Goal: Information Seeking & Learning: Compare options

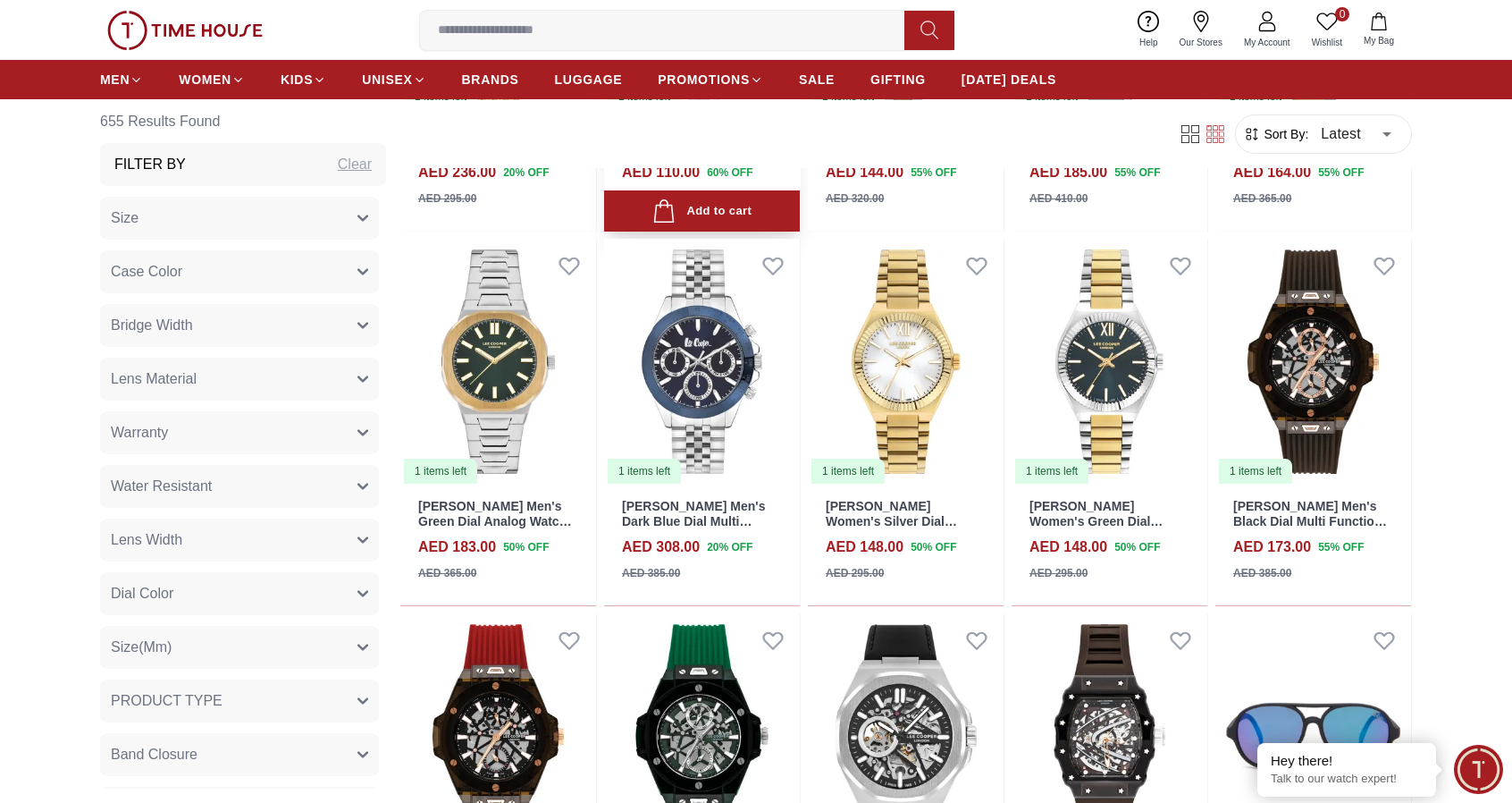
scroll to position [1162, 0]
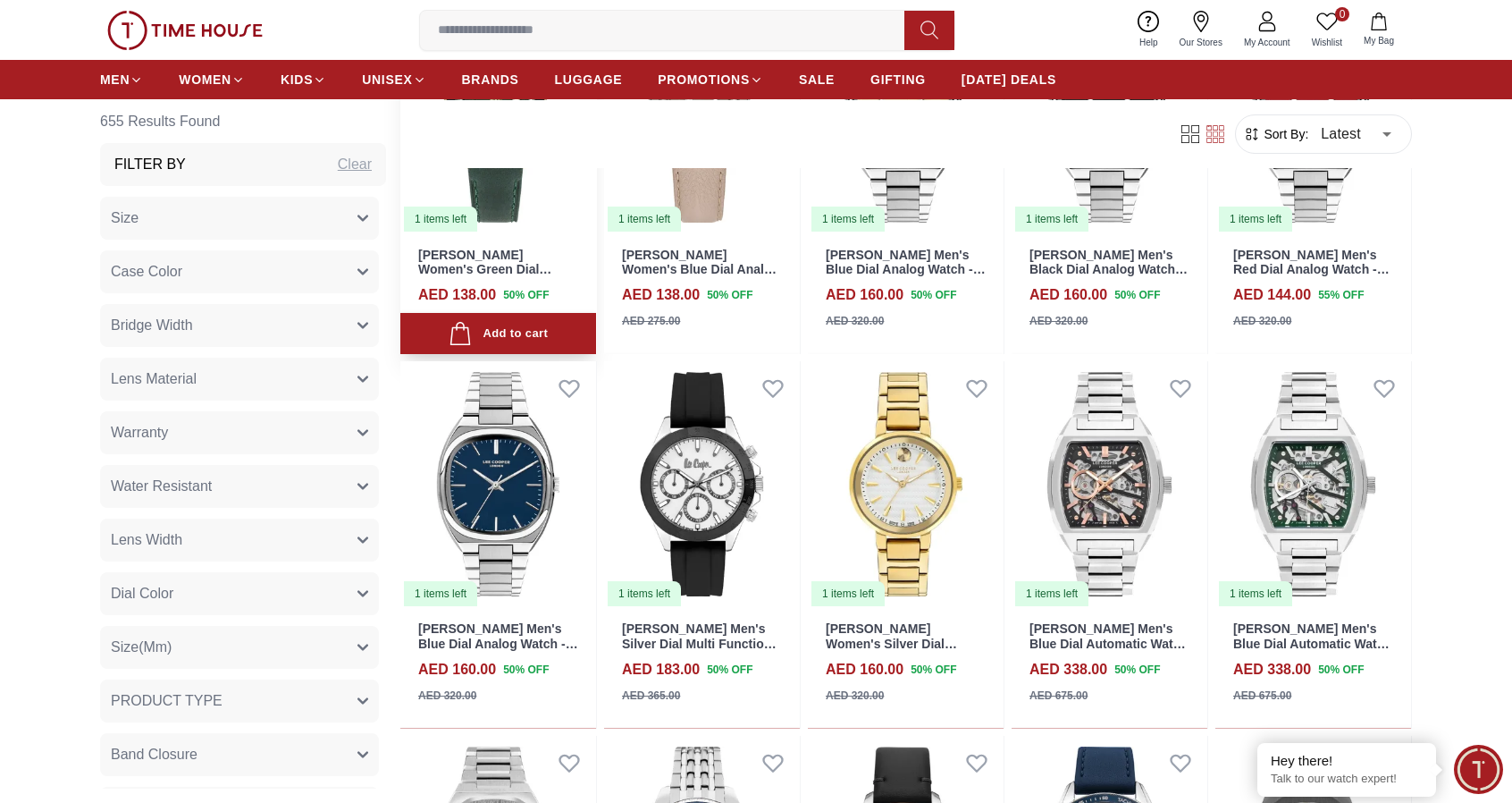
scroll to position [2503, 0]
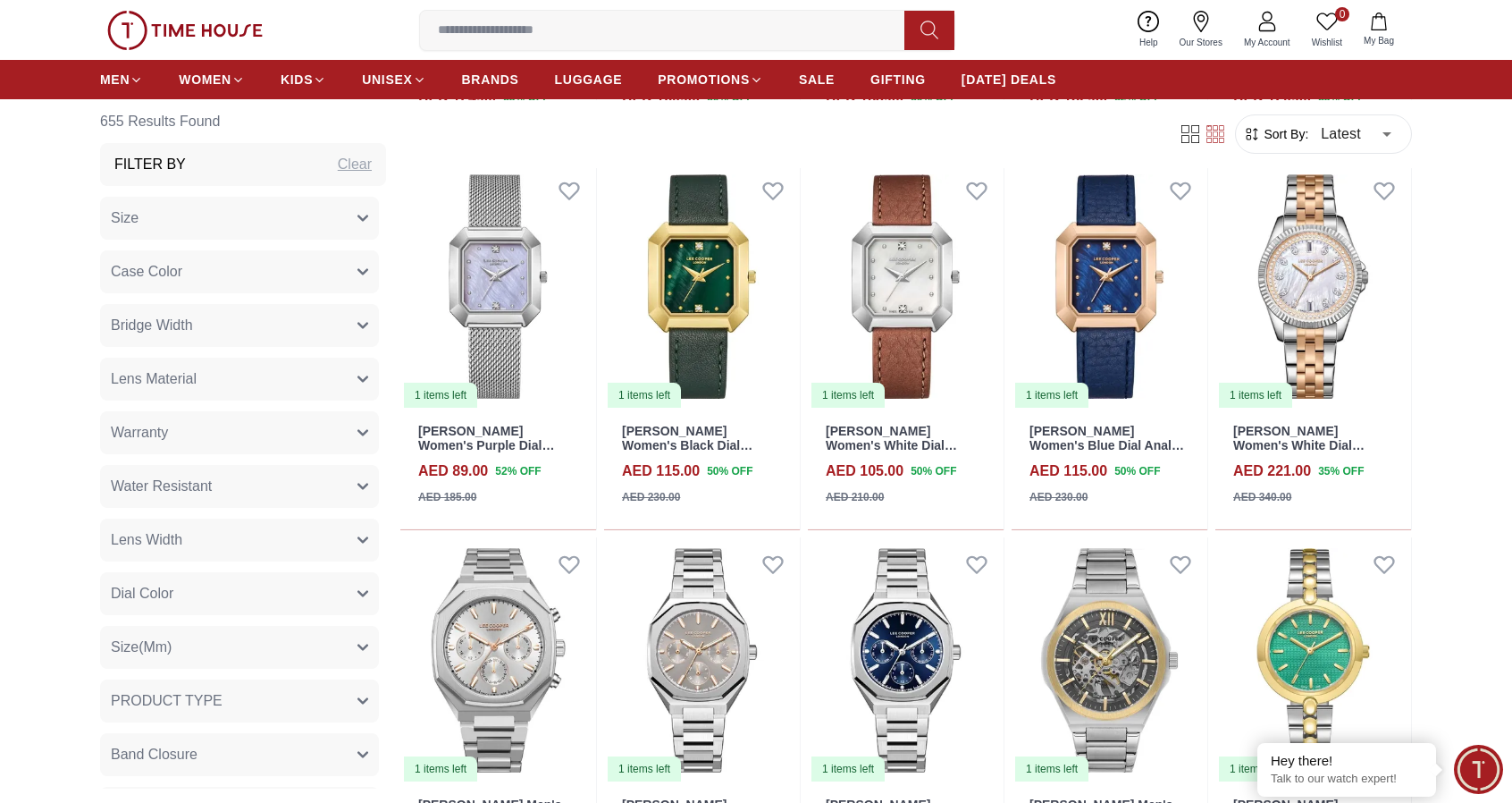
scroll to position [4560, 0]
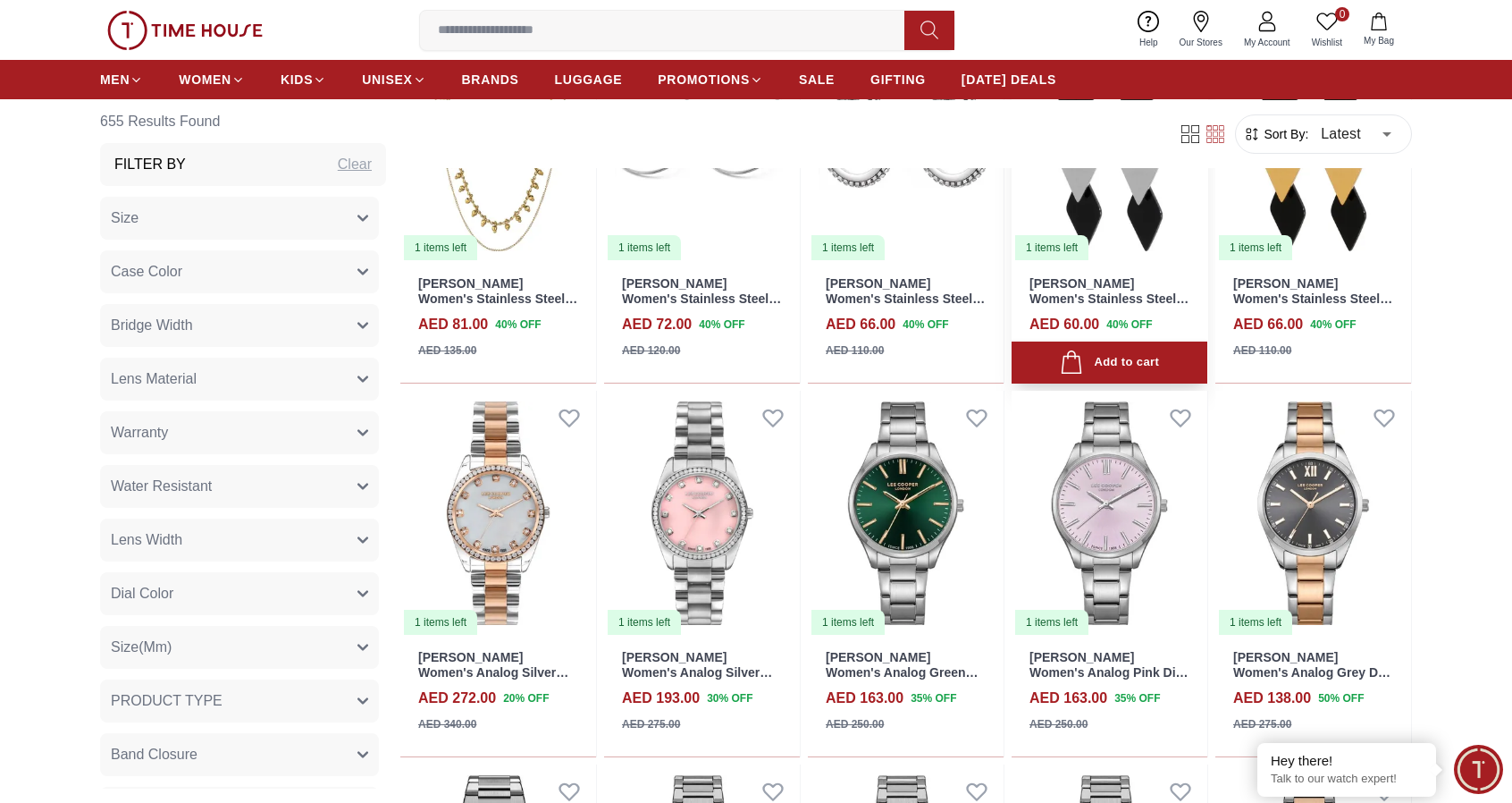
scroll to position [5991, 0]
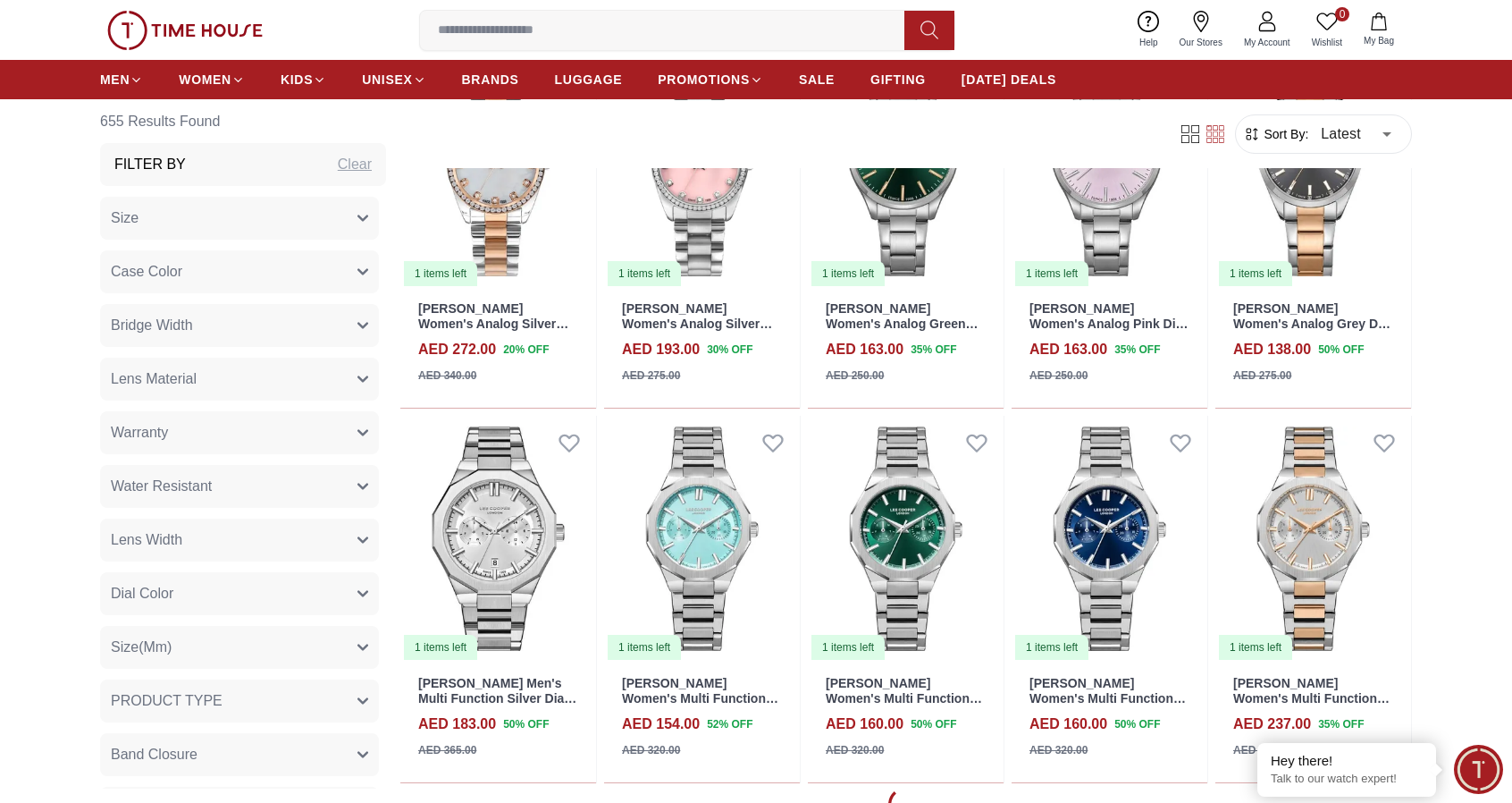
scroll to position [6170, 0]
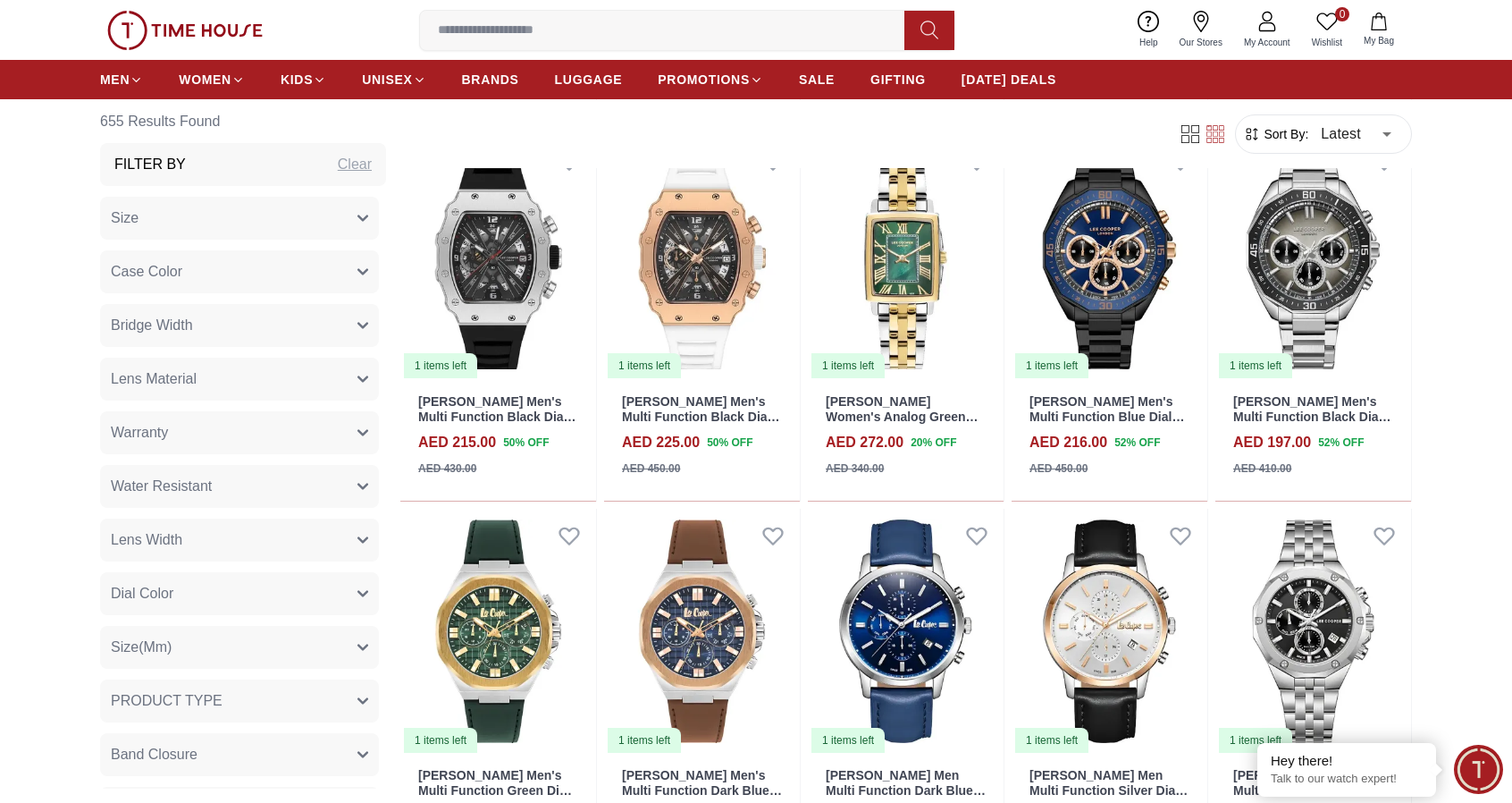
scroll to position [7153, 0]
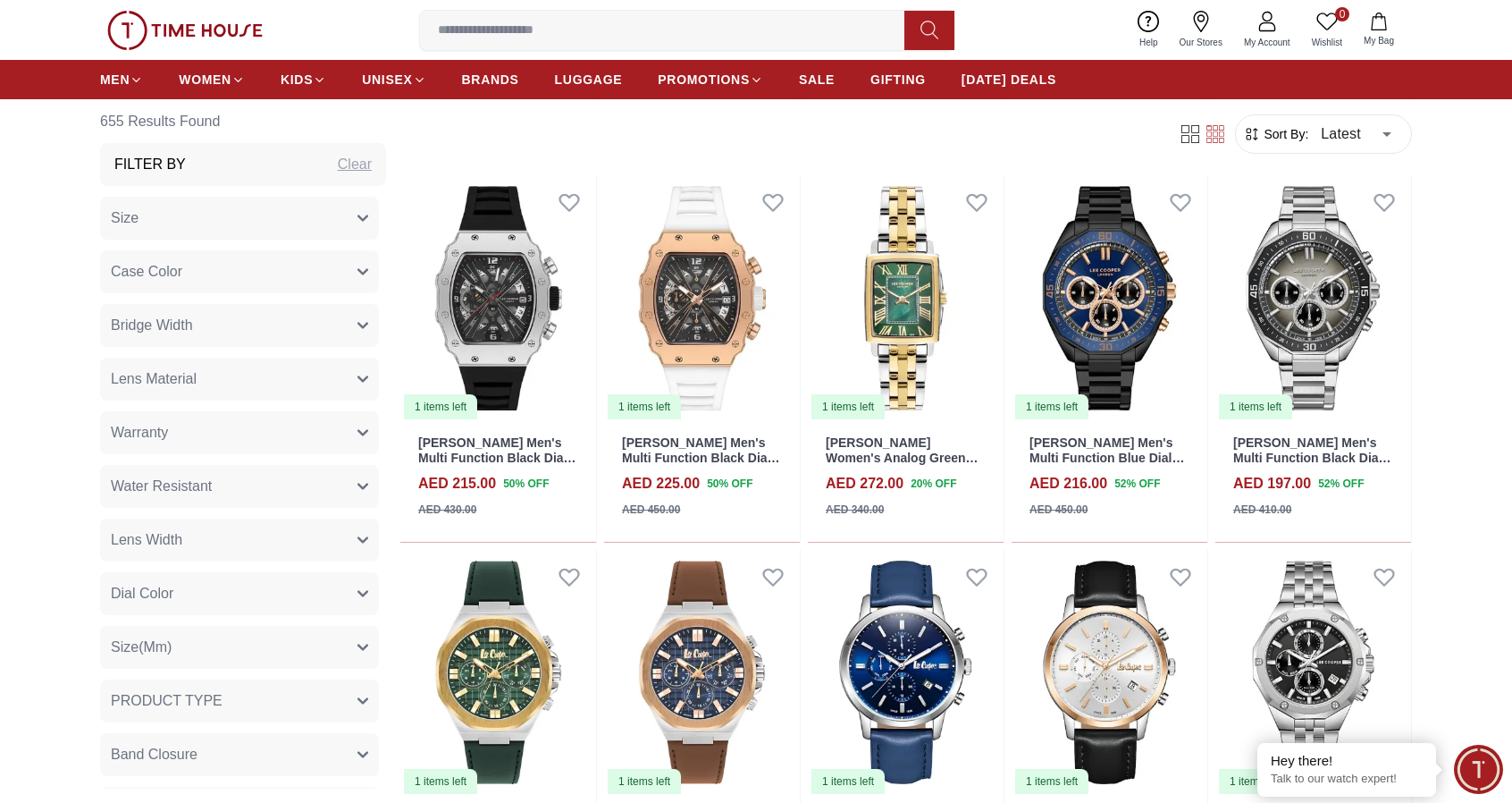
click at [339, 485] on button "Water Resistant" at bounding box center [239, 486] width 279 height 43
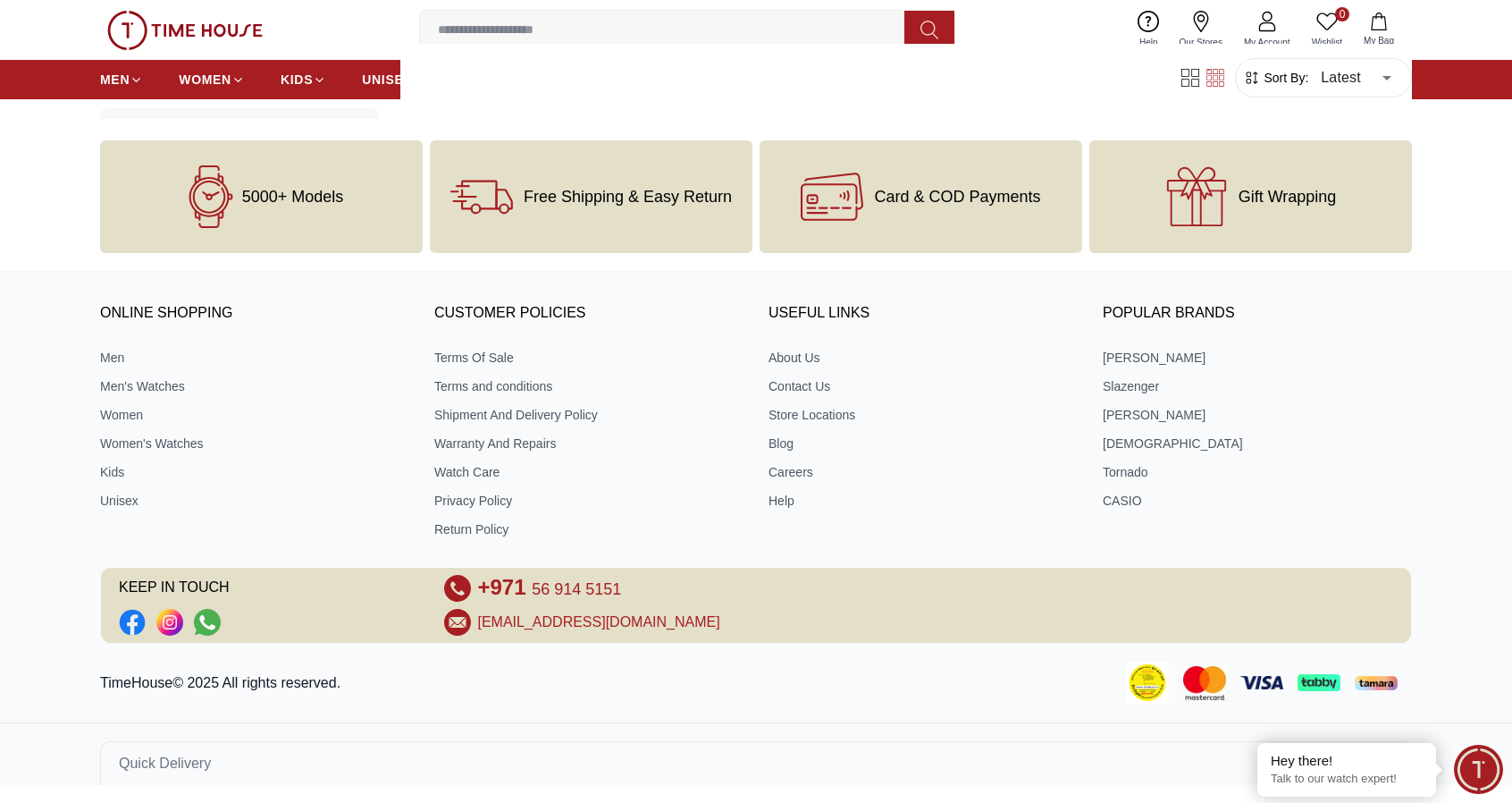
scroll to position [1441, 0]
click at [134, 415] on link "Women" at bounding box center [254, 418] width 310 height 17
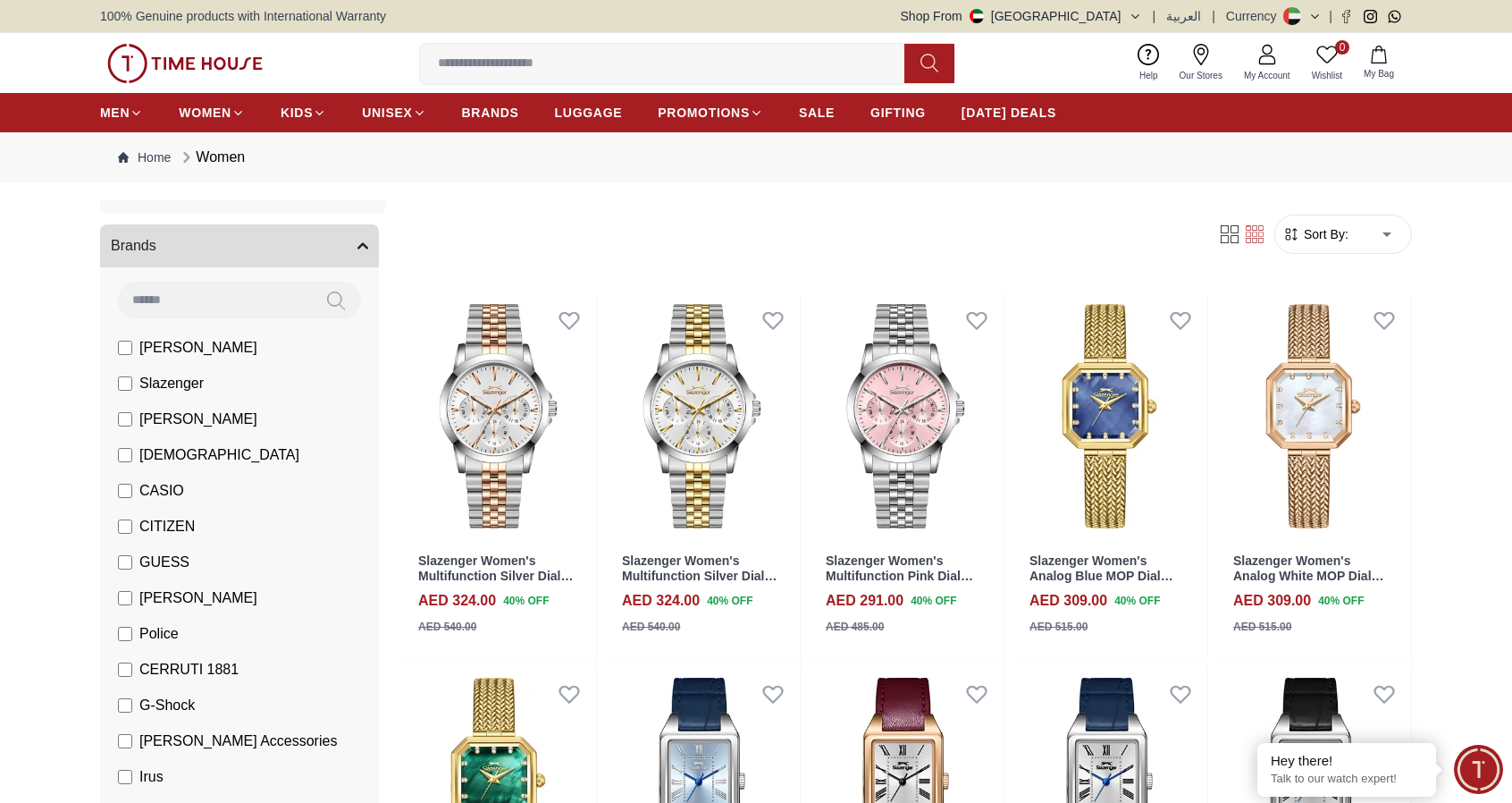
scroll to position [89, 0]
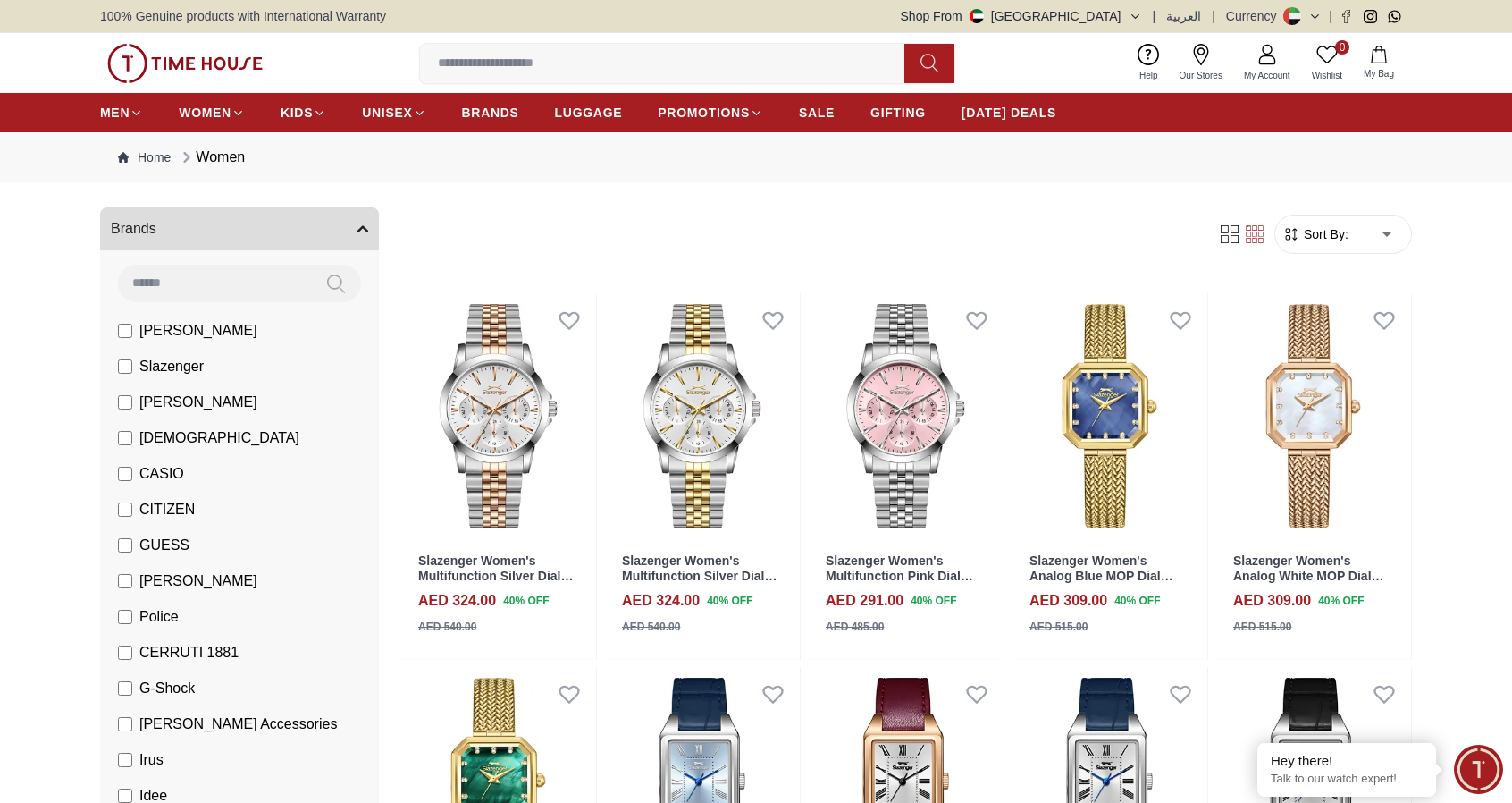
click at [129, 496] on li "CITIZEN" at bounding box center [243, 509] width 272 height 36
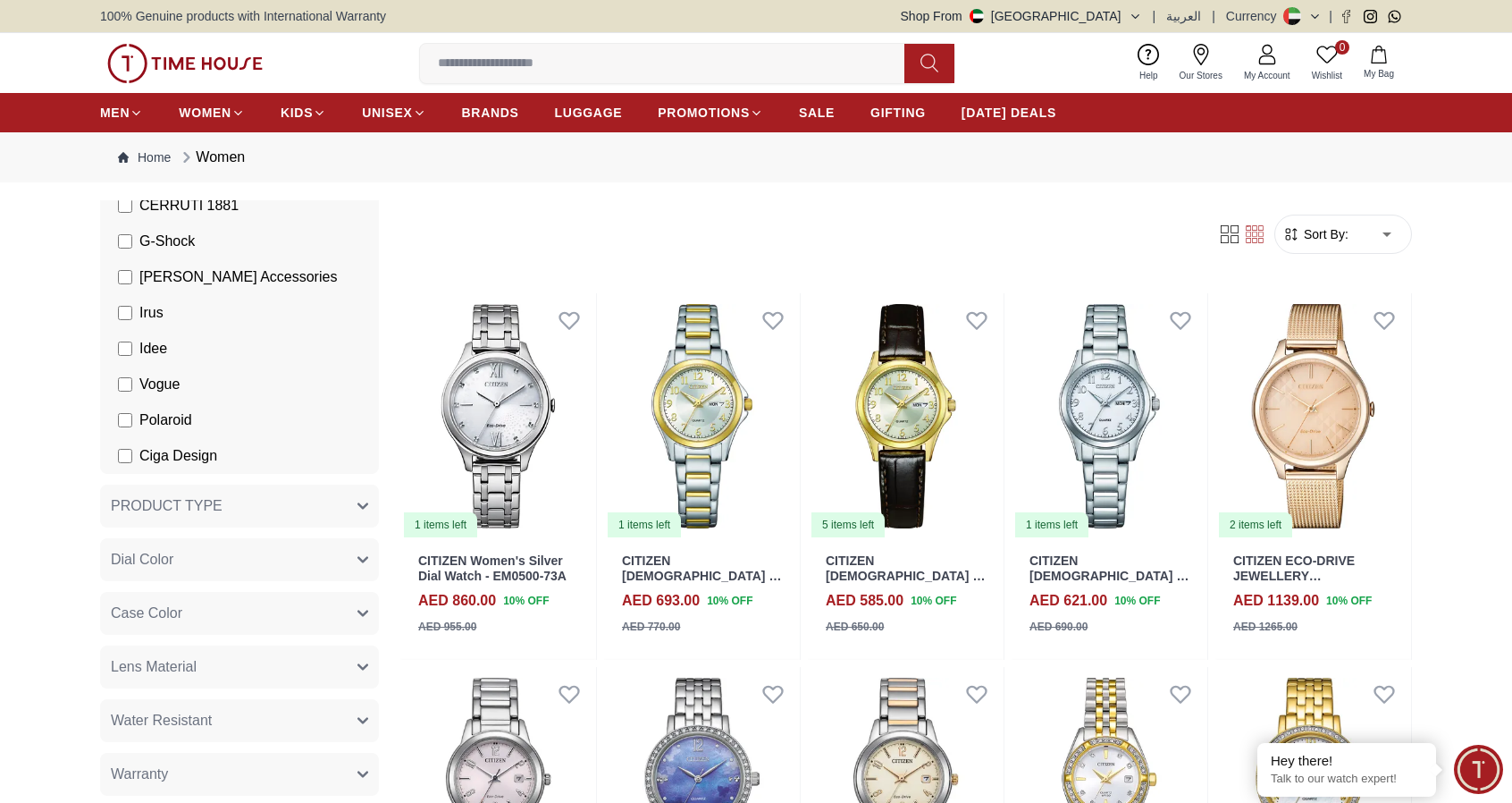
scroll to position [626, 0]
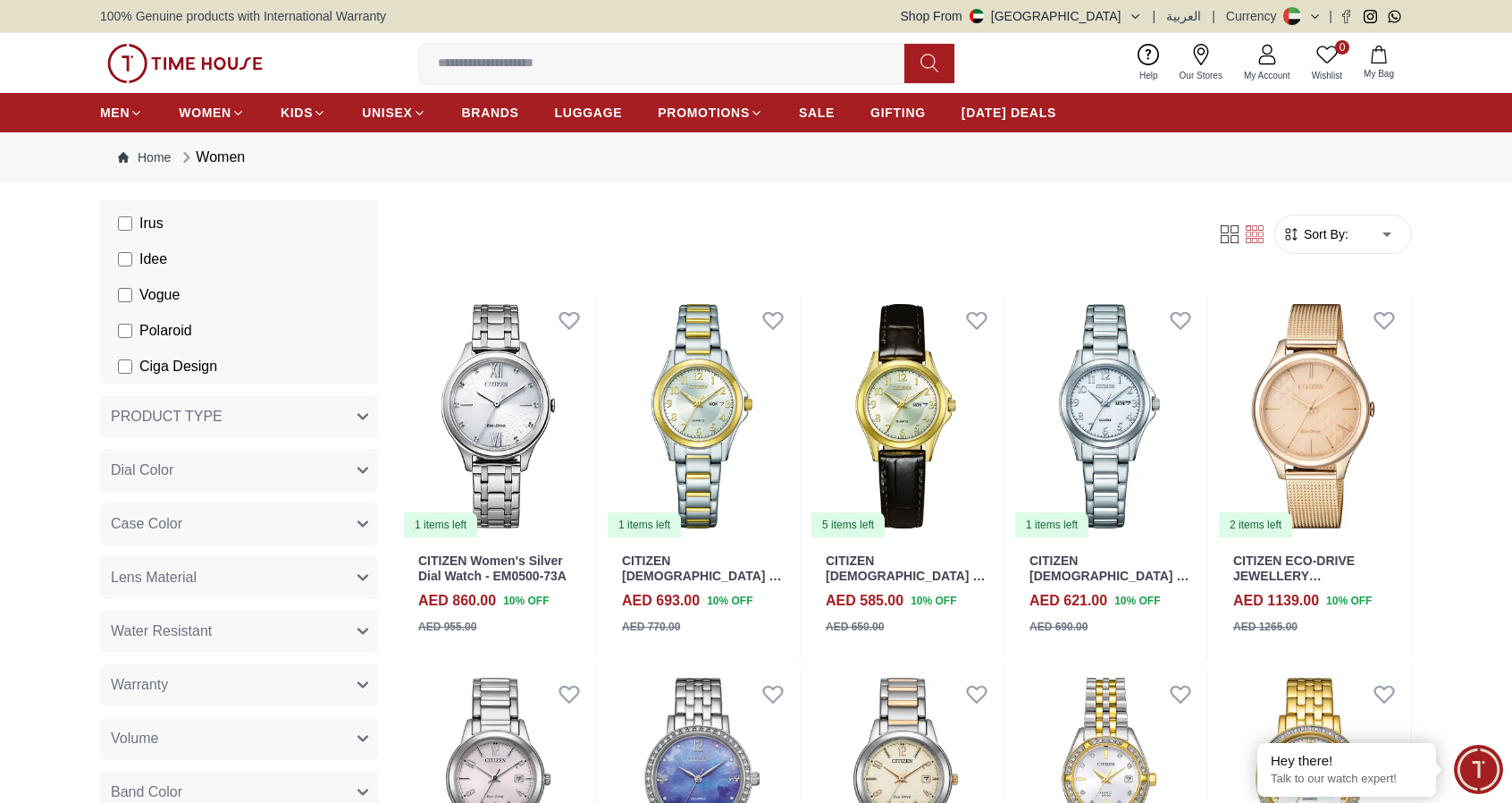
click at [335, 632] on button "Water Resistant" at bounding box center [239, 631] width 279 height 43
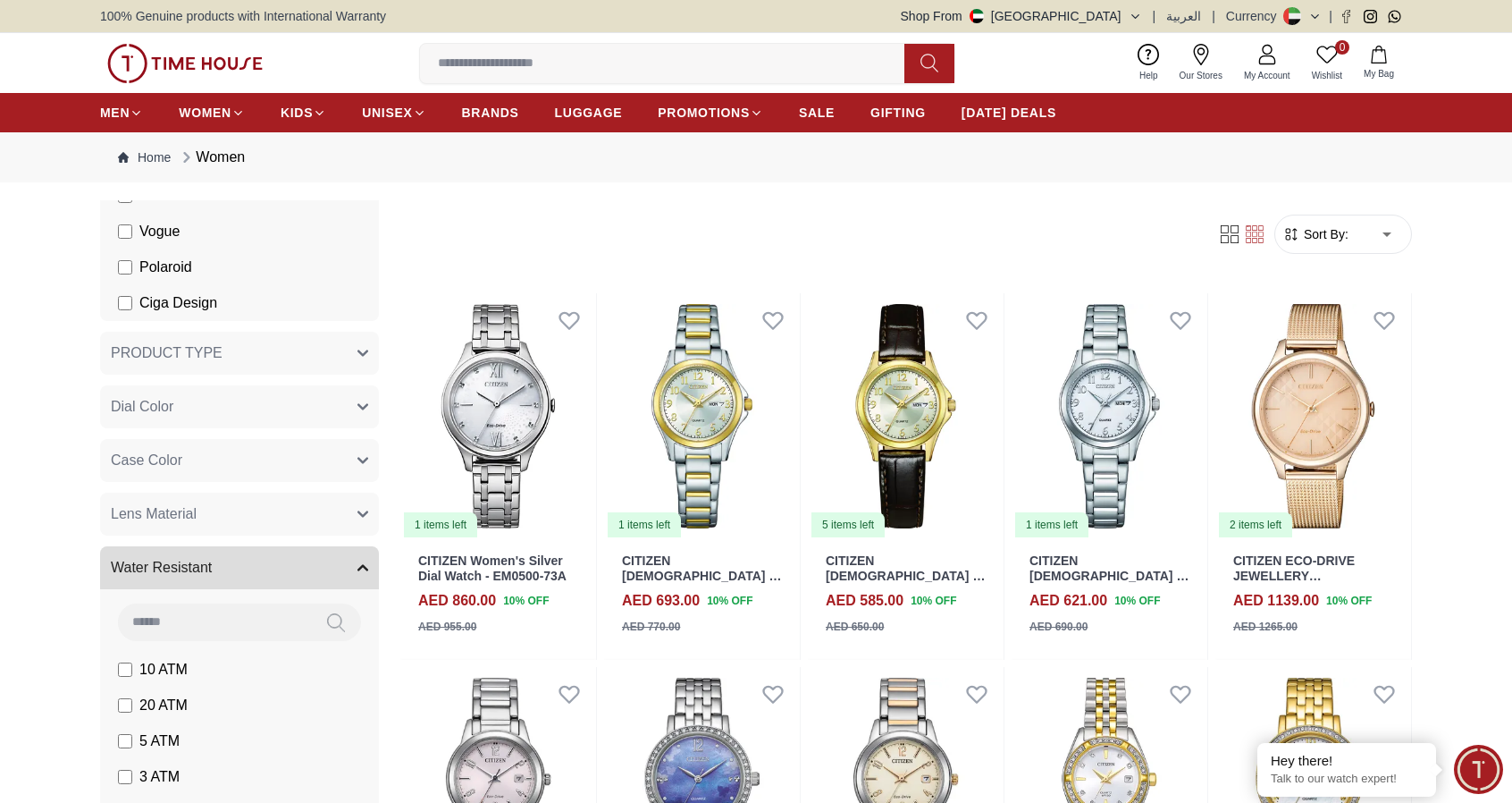
scroll to position [805, 0]
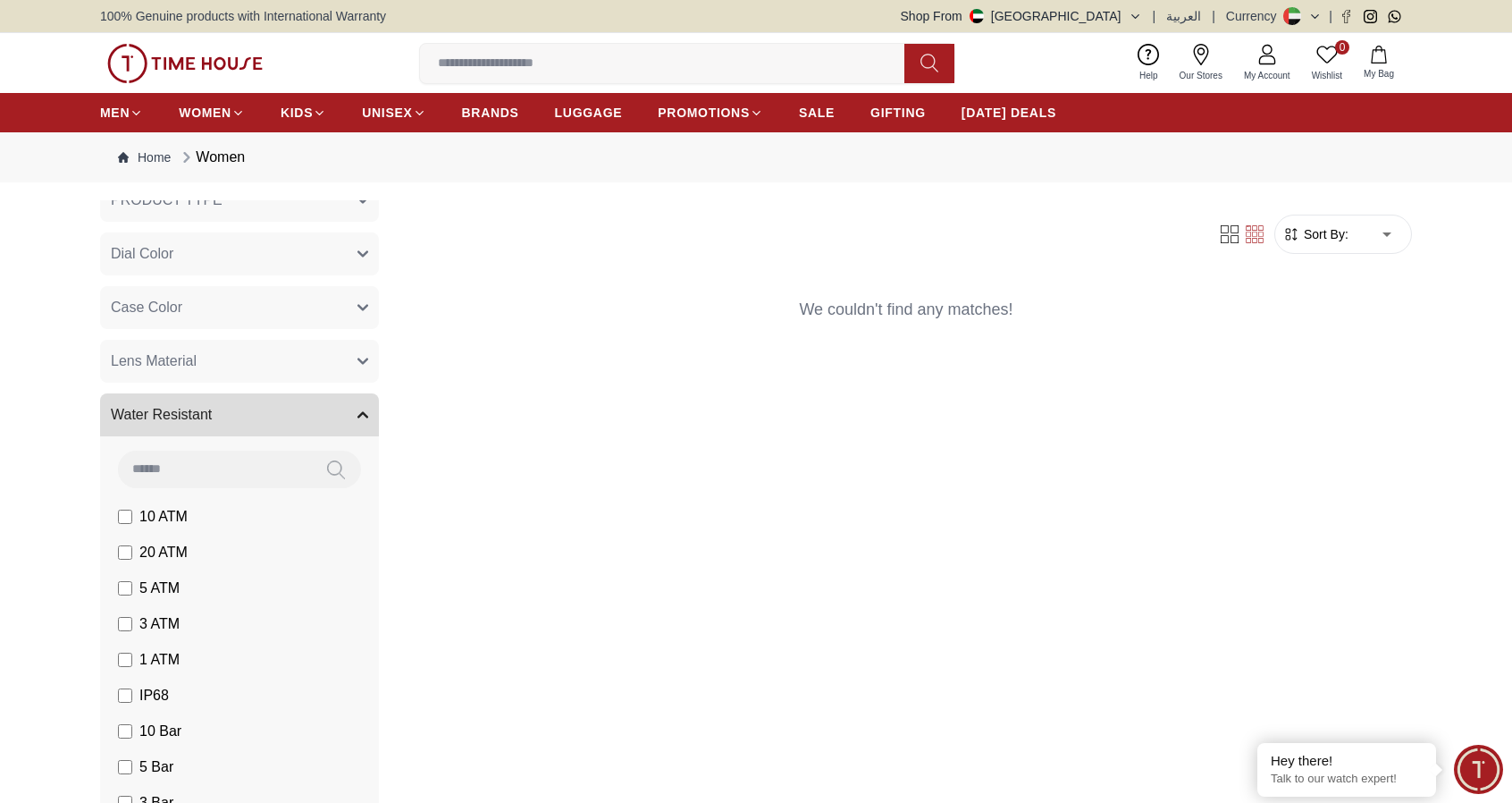
scroll to position [716, 0]
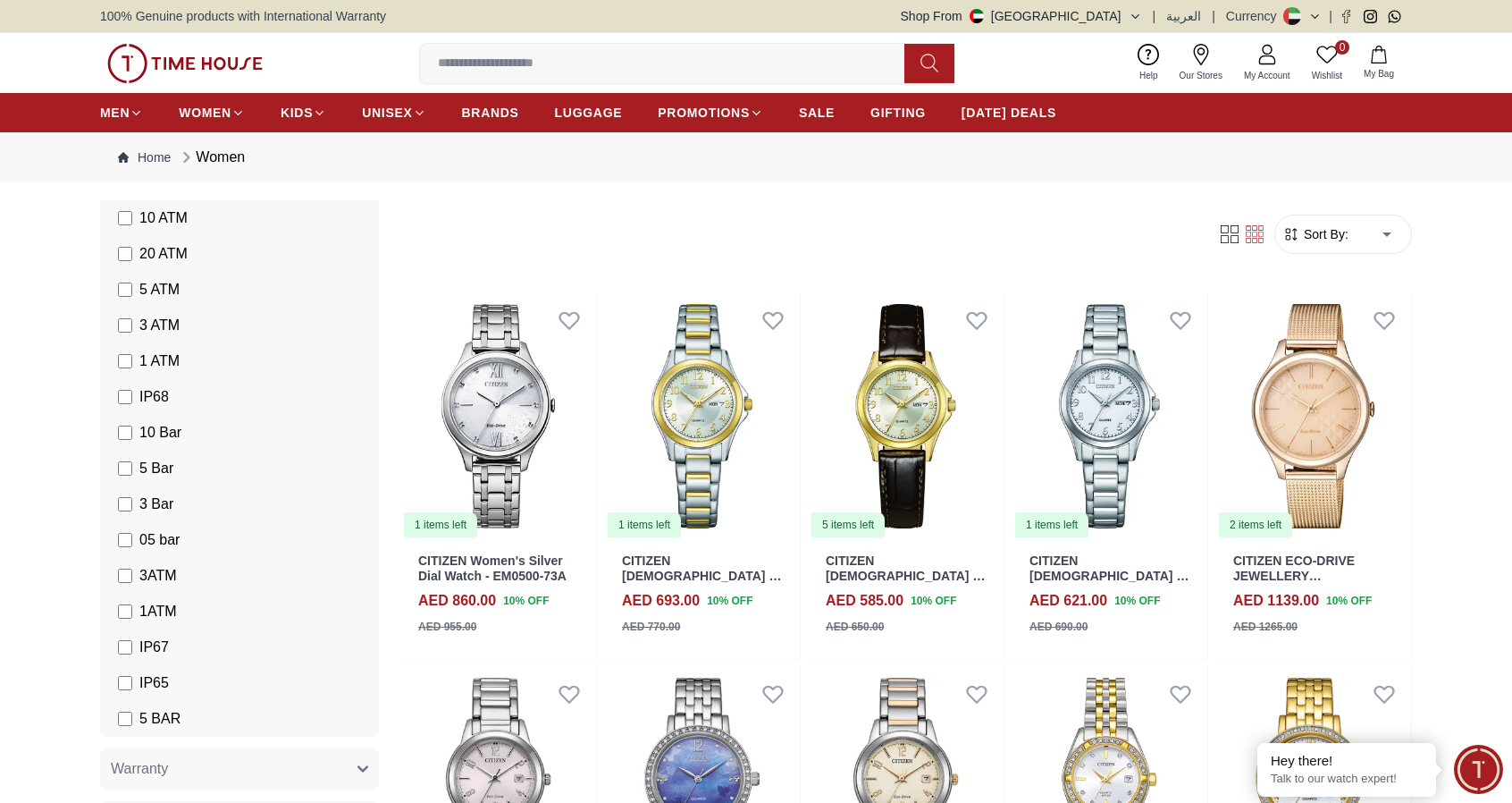
scroll to position [894, 0]
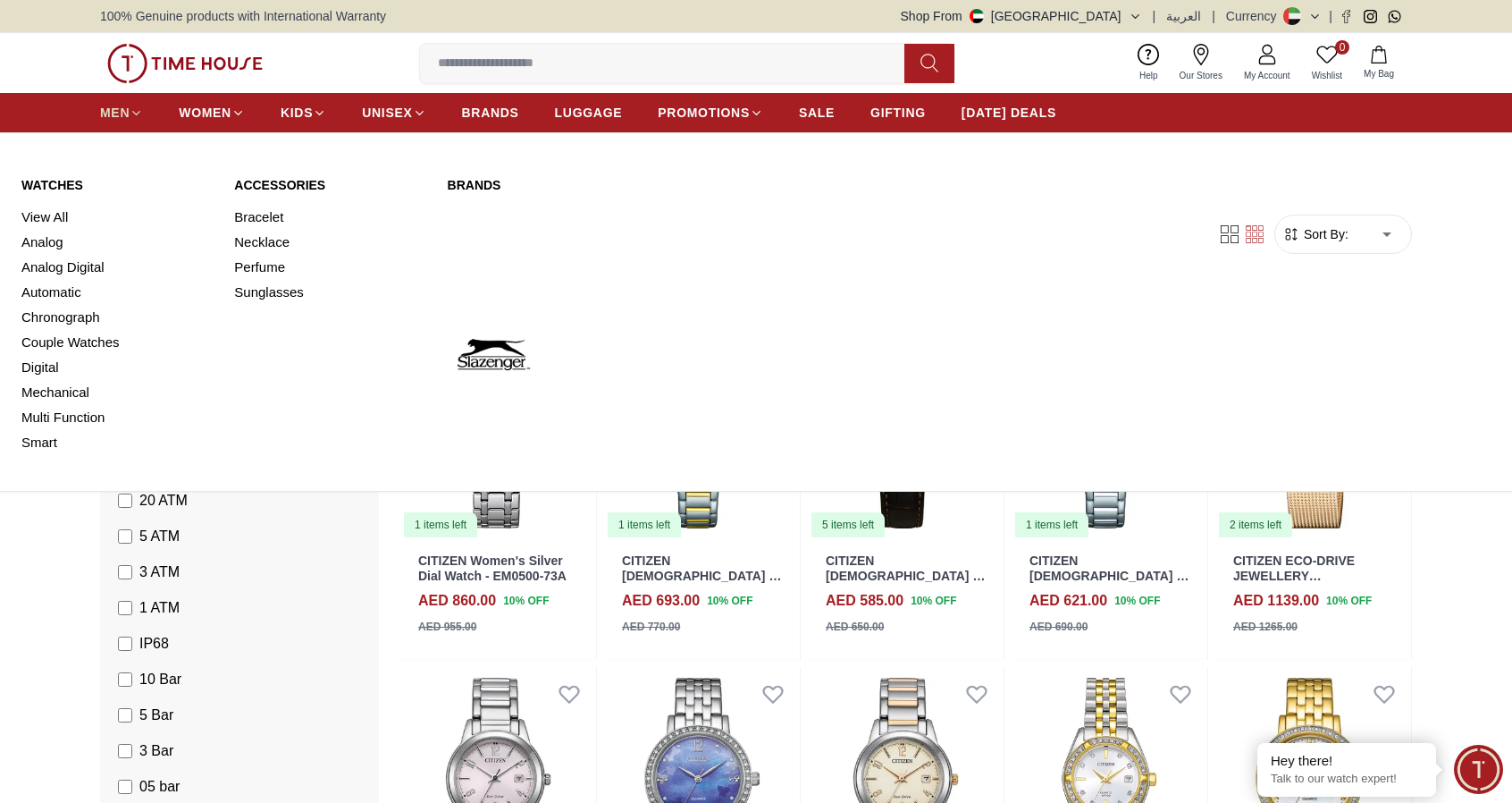
click at [132, 108] on icon at bounding box center [137, 114] width 14 height 14
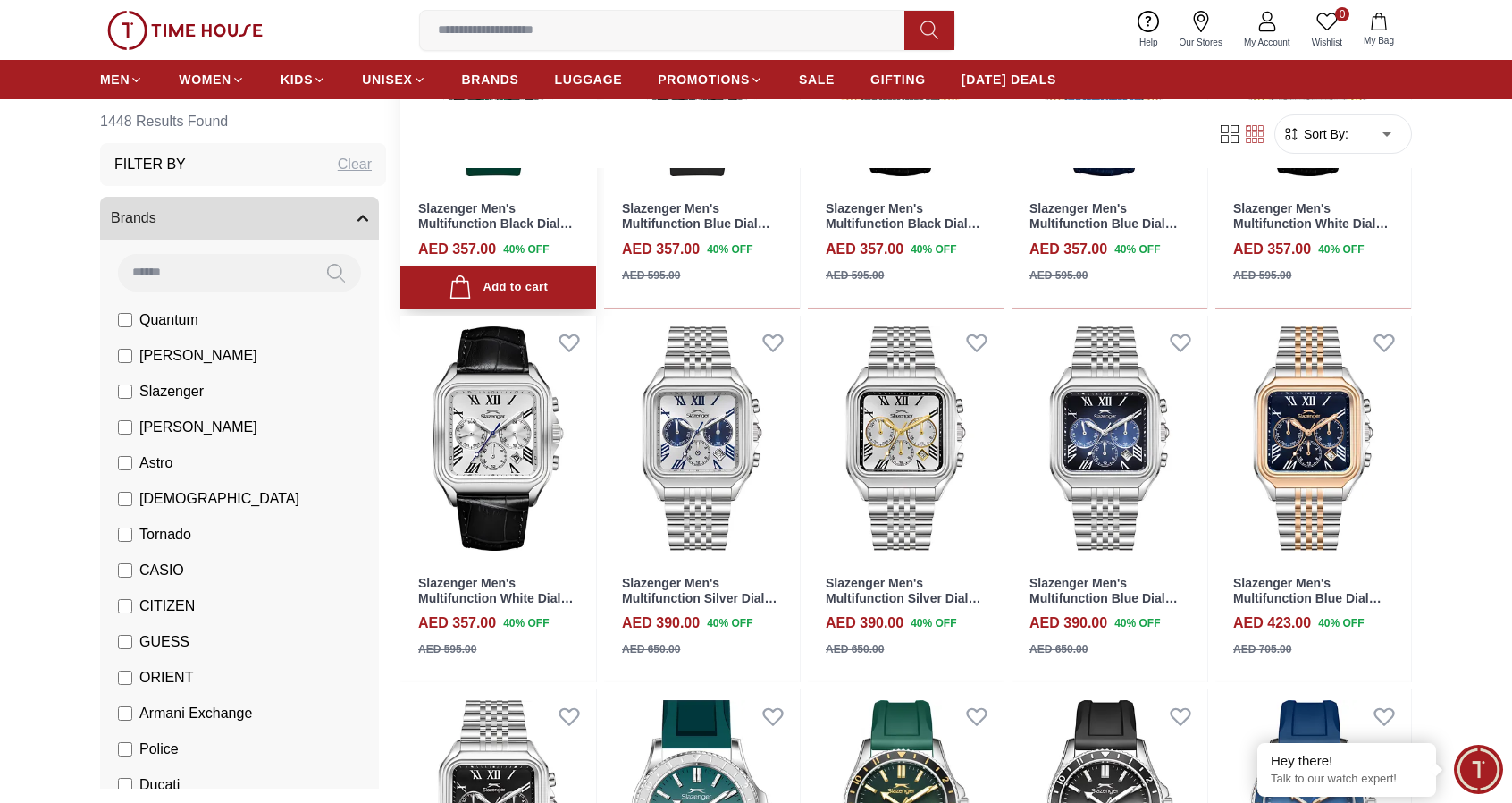
scroll to position [805, 0]
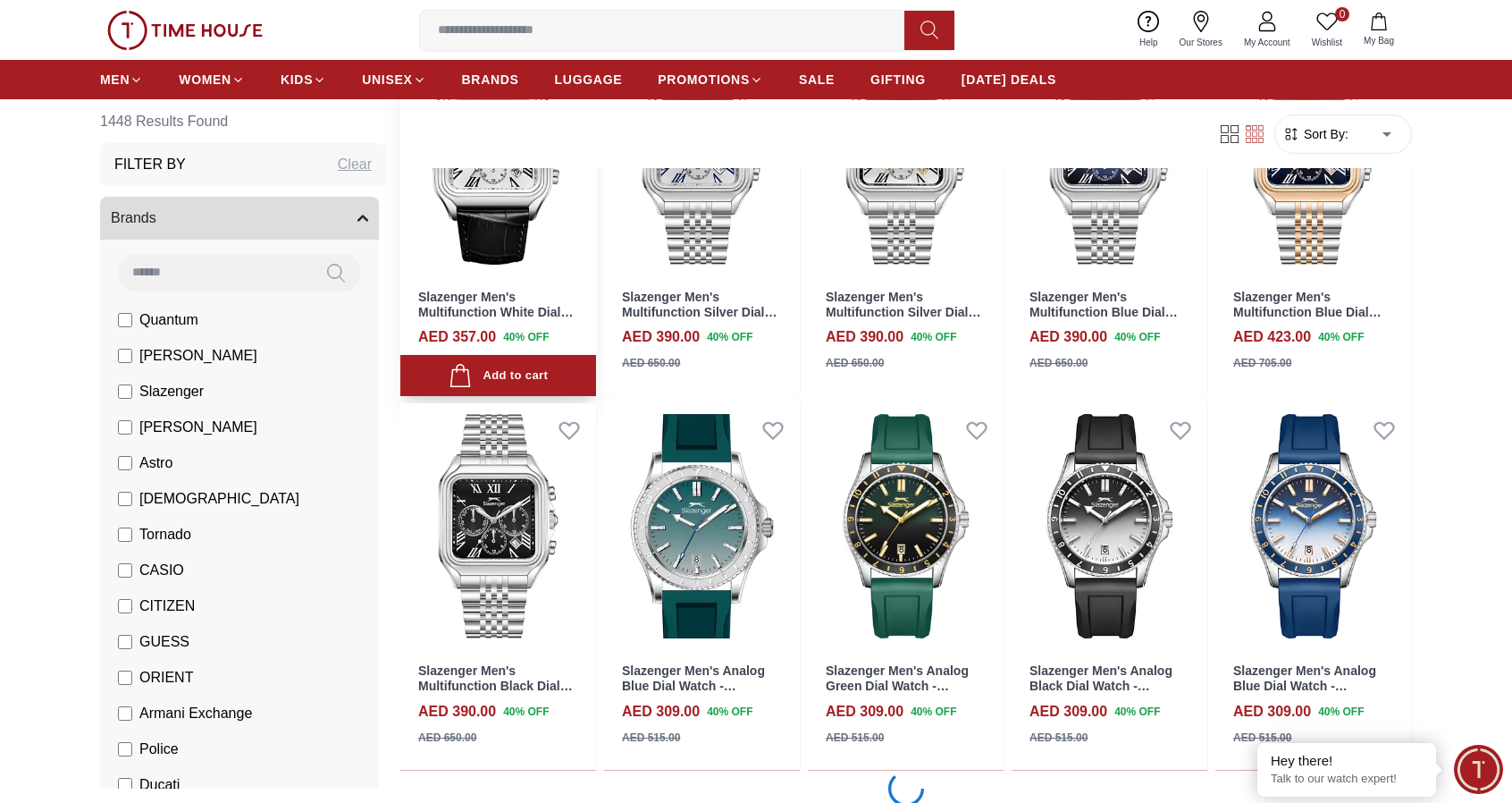
scroll to position [1073, 0]
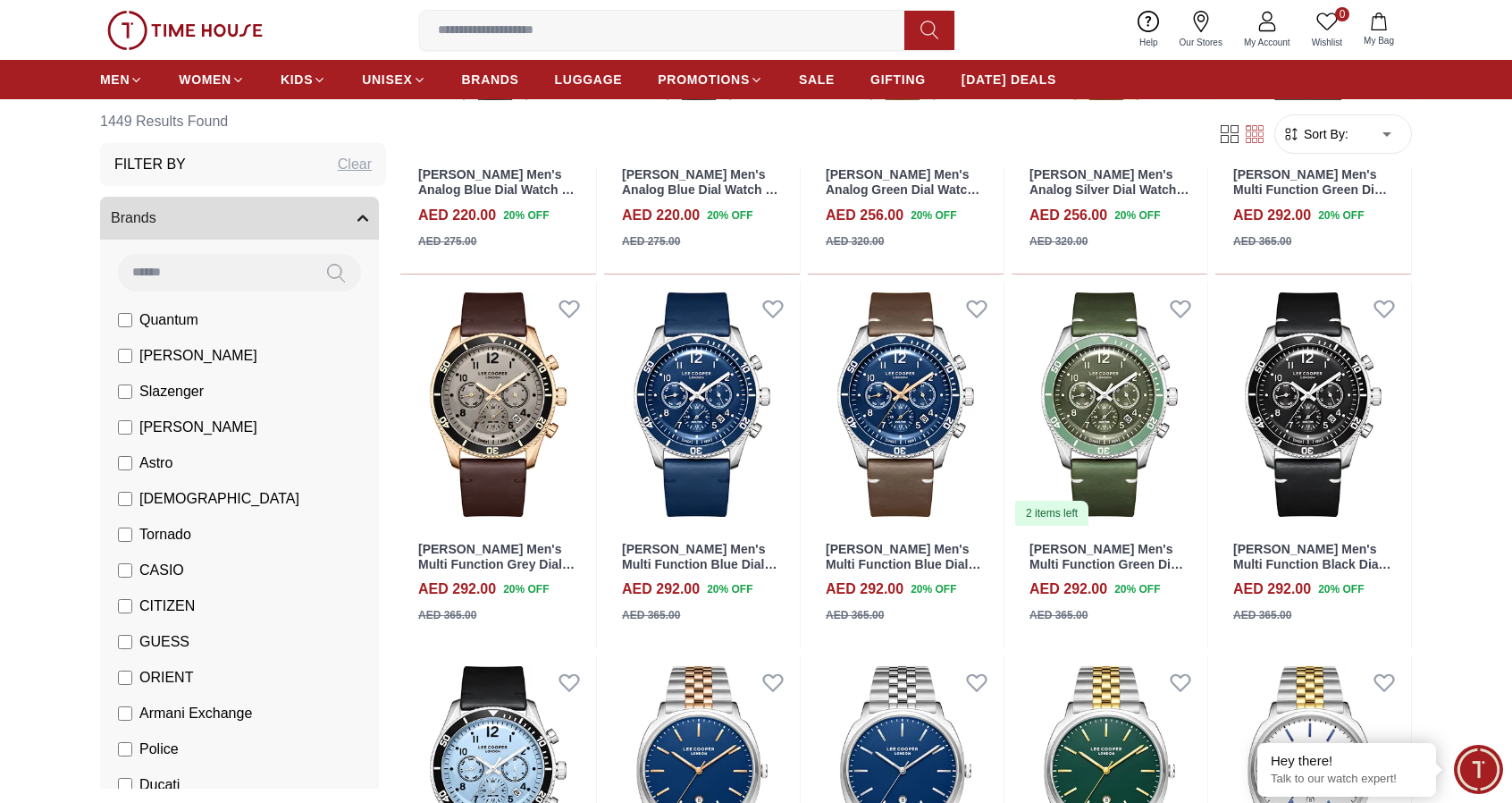
scroll to position [3755, 0]
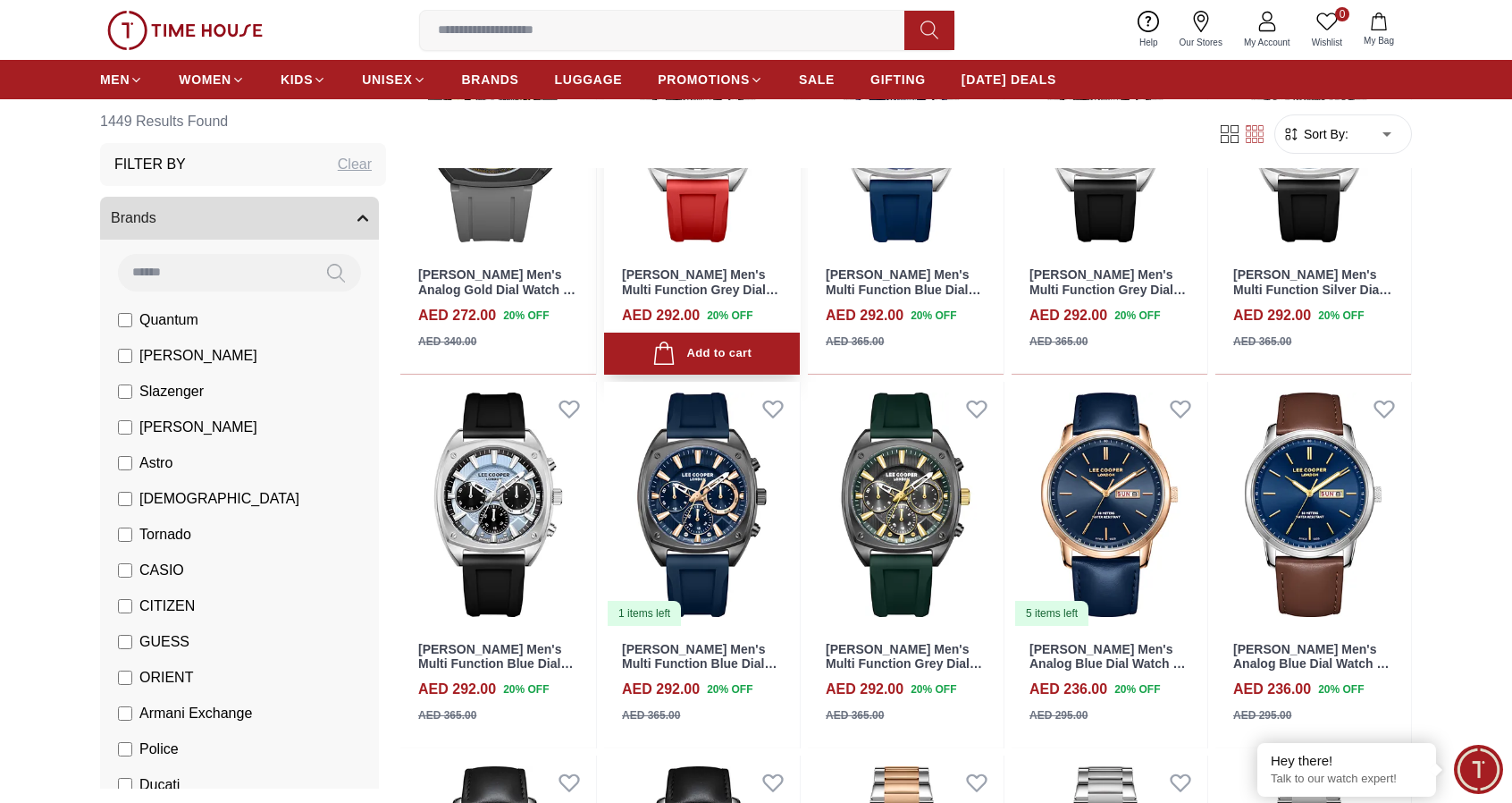
scroll to position [5152, 0]
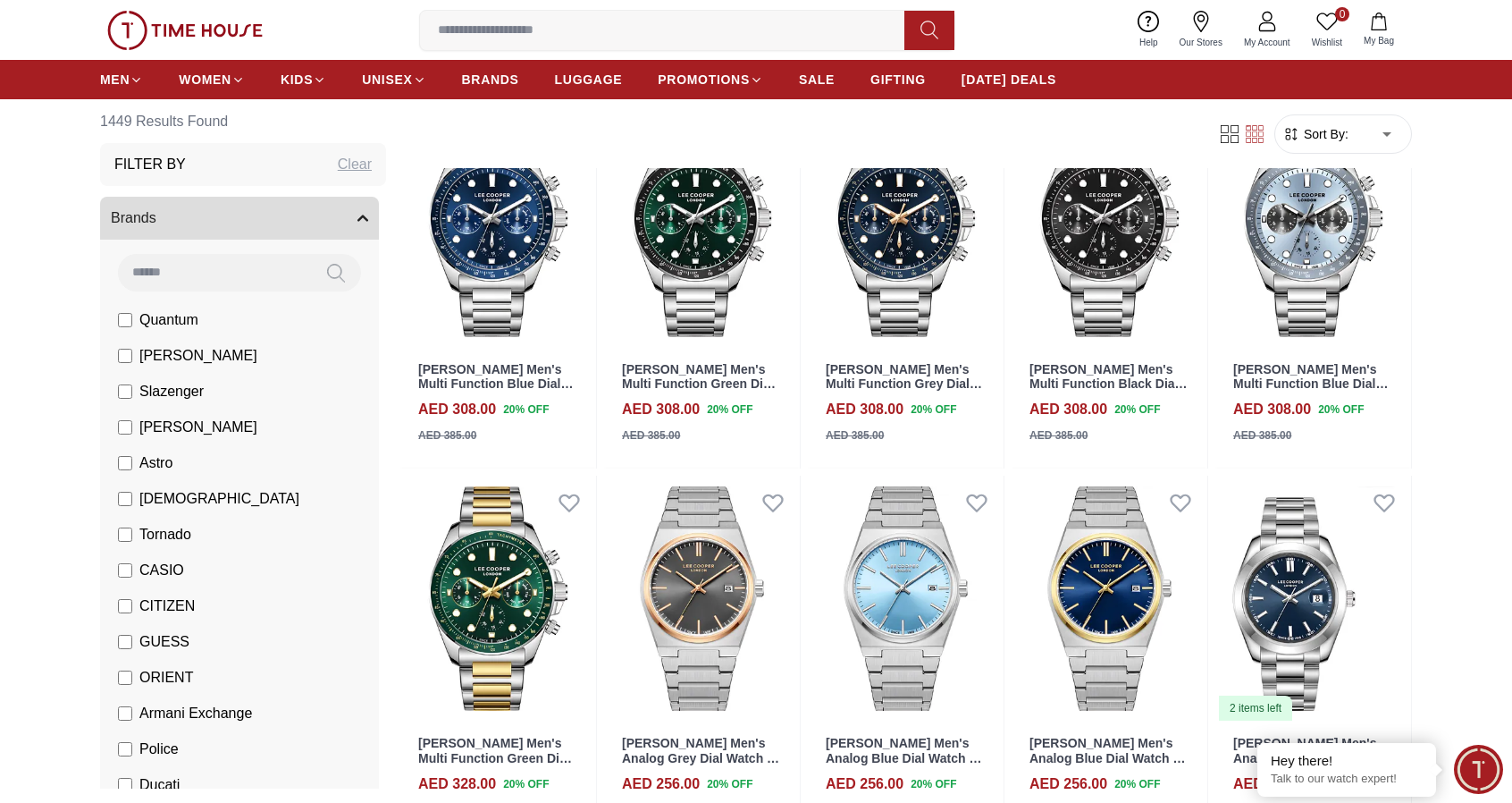
scroll to position [7119, 0]
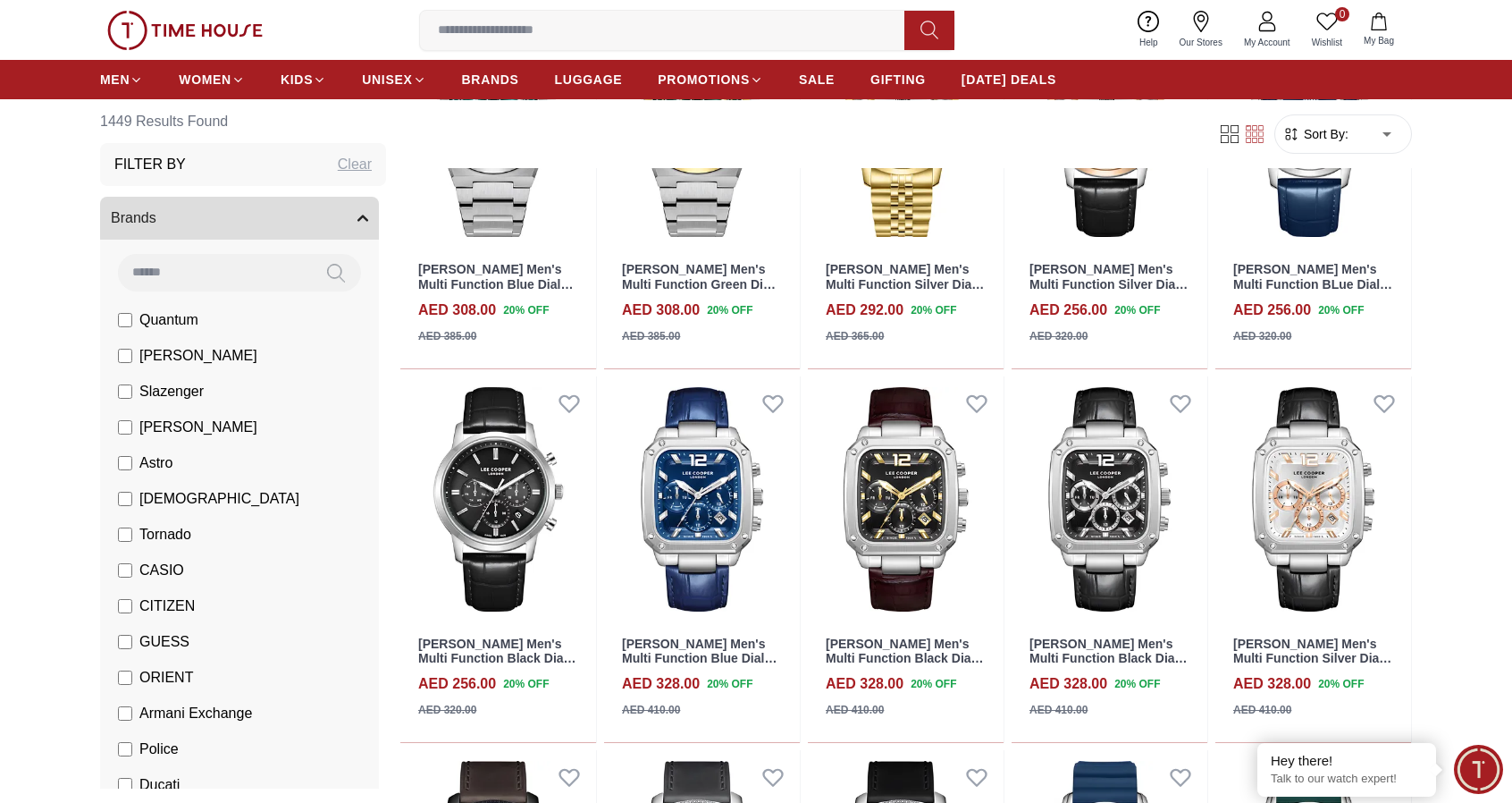
scroll to position [8192, 0]
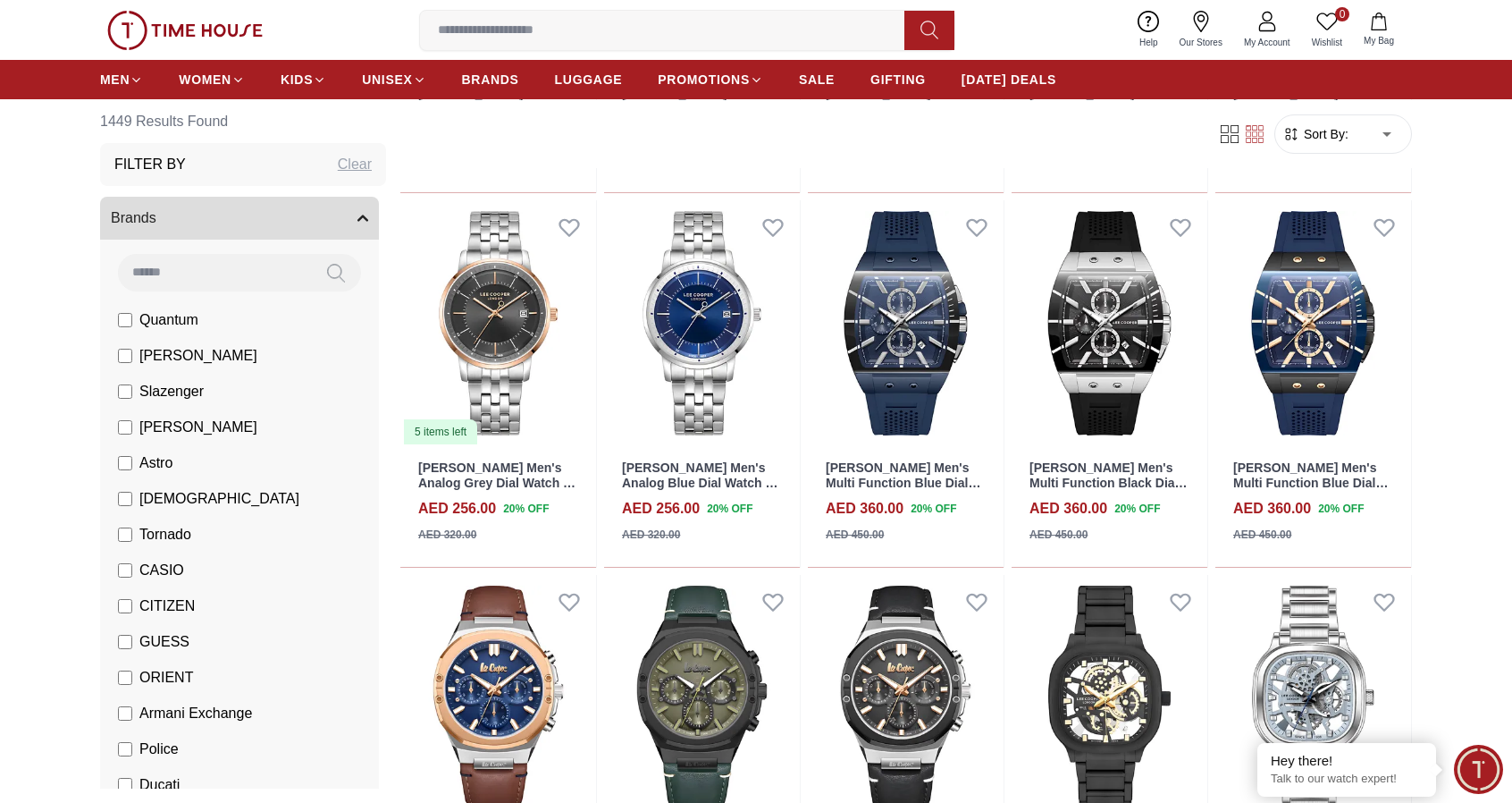
scroll to position [9622, 0]
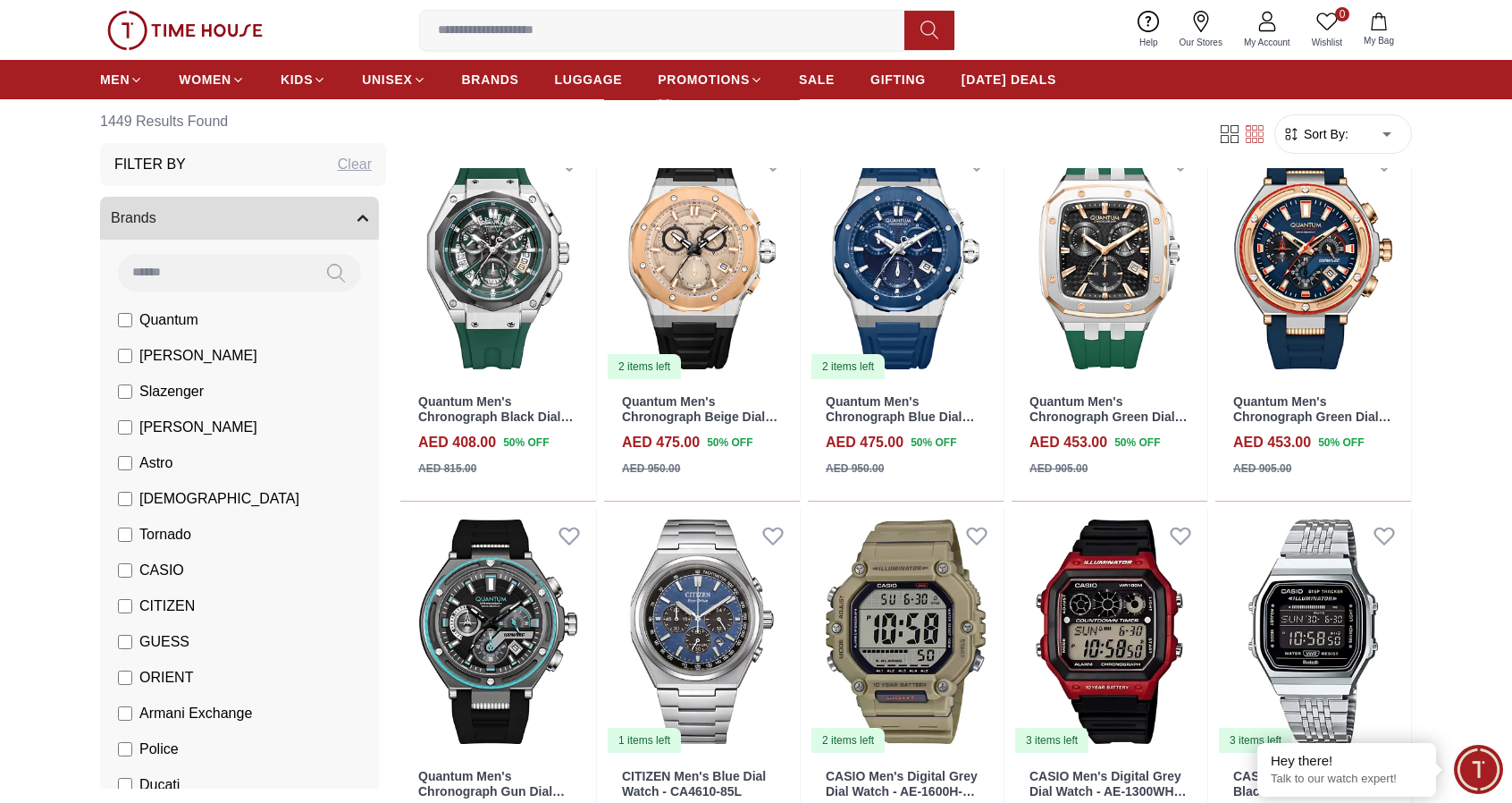
scroll to position [11411, 0]
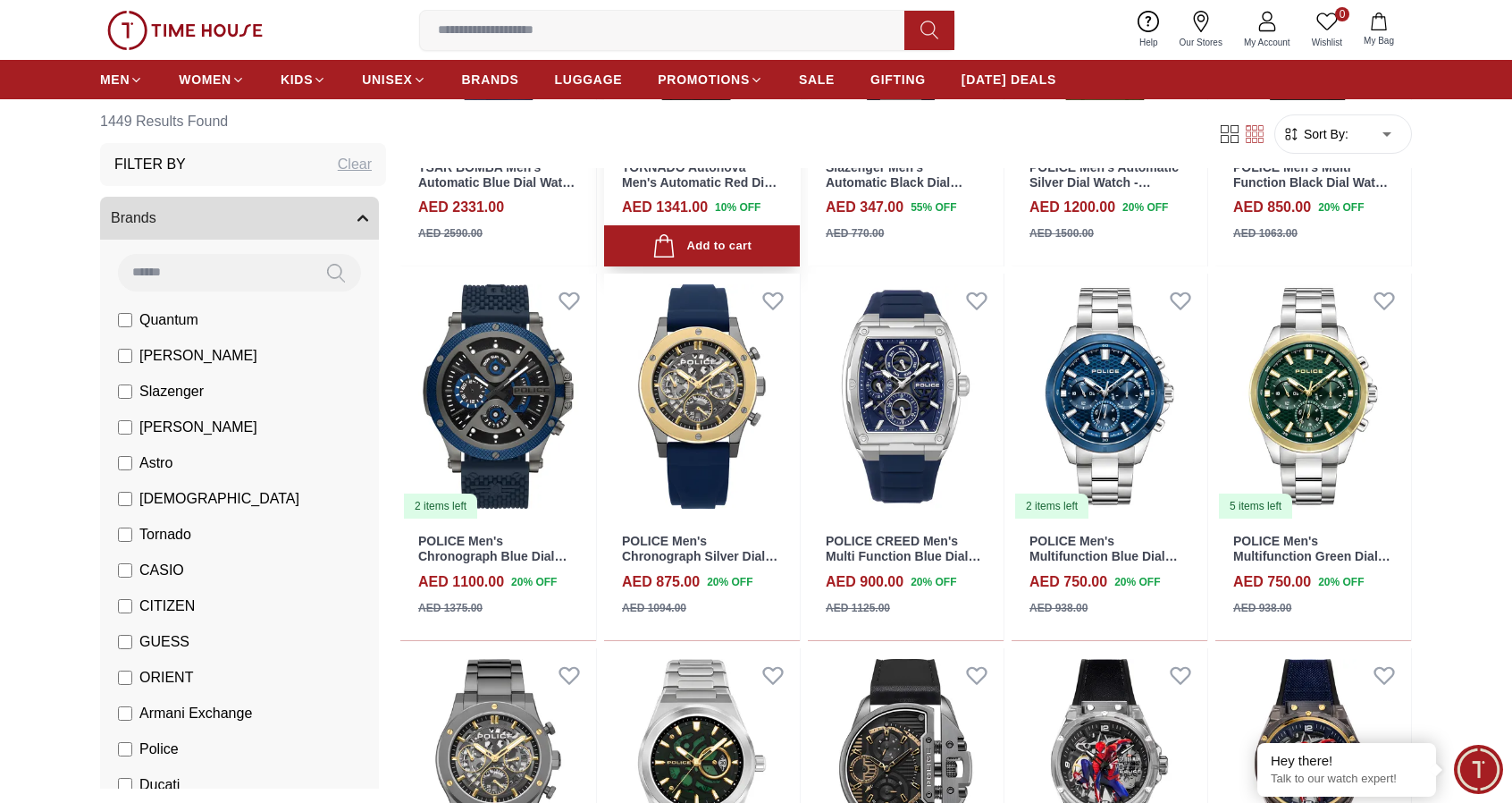
scroll to position [12931, 0]
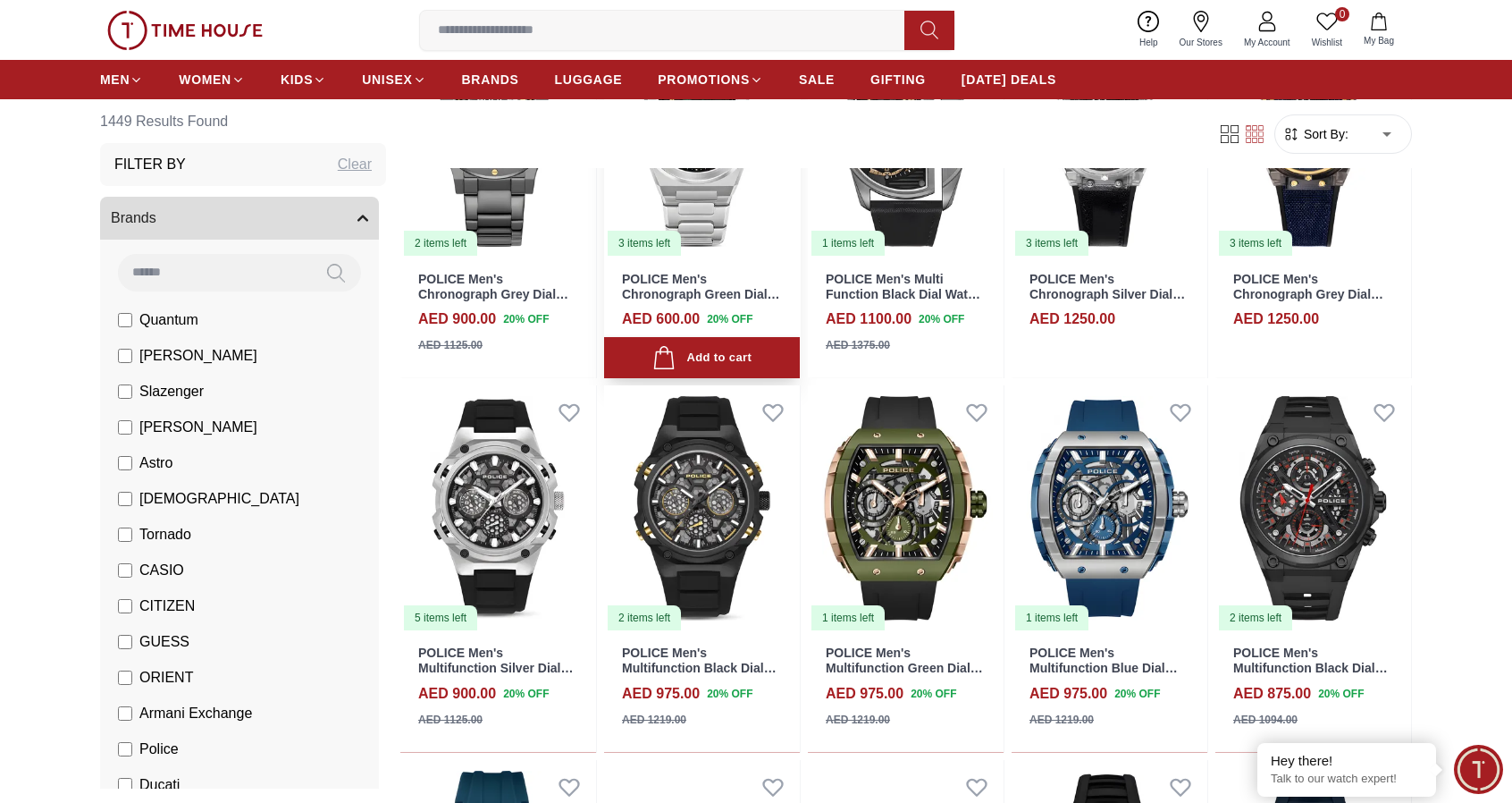
scroll to position [13735, 0]
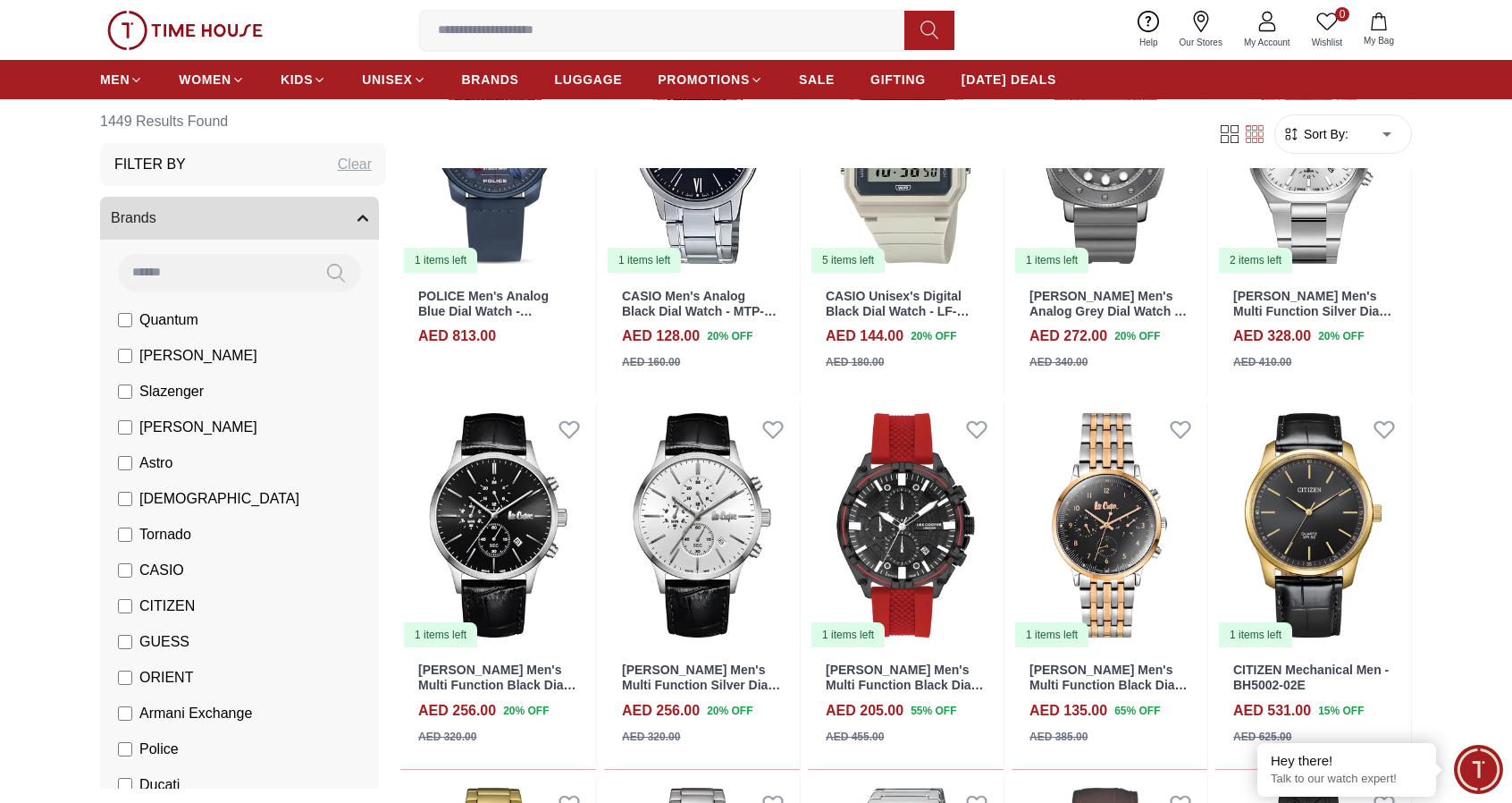
scroll to position [15613, 0]
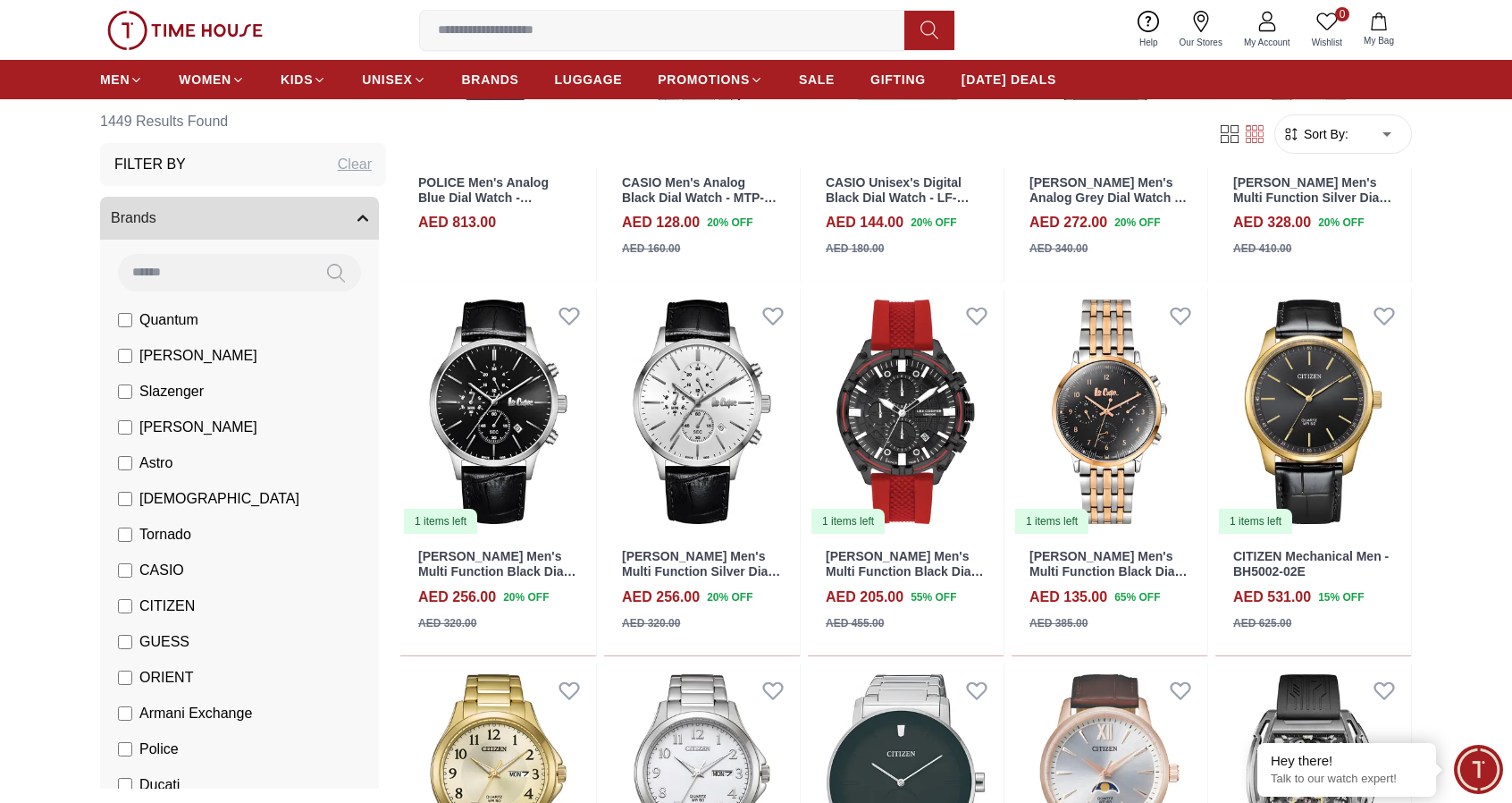
scroll to position [16060, 0]
